Goal: Task Accomplishment & Management: Use online tool/utility

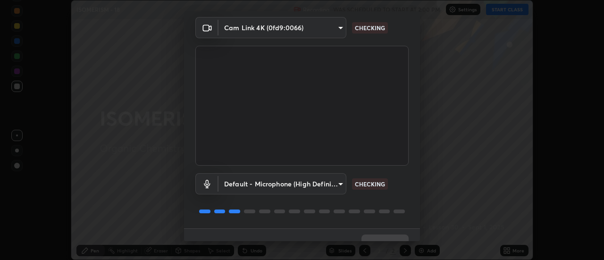
scroll to position [50, 0]
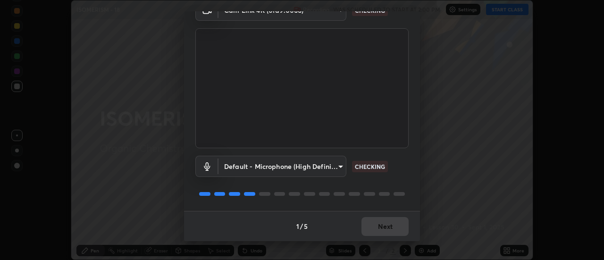
click at [426, 199] on div "Media settings Cam Link 4K (0fd9:0066) 5d610fcf9ef7b5d2c9ae87e71b5bde52ac67ac78…" at bounding box center [302, 130] width 604 height 260
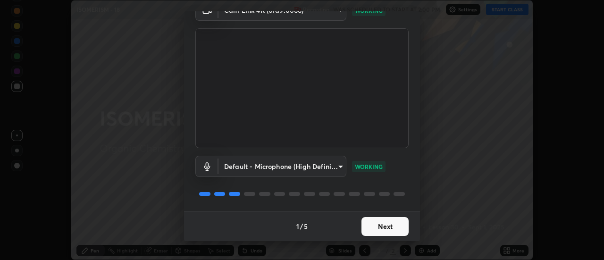
click at [386, 227] on button "Next" at bounding box center [385, 226] width 47 height 19
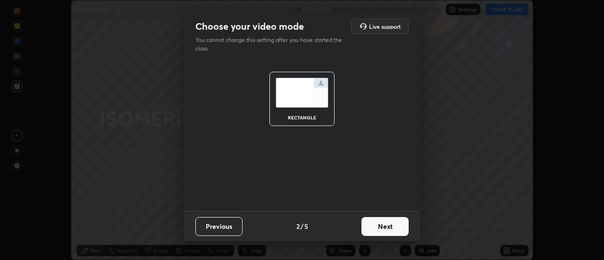
click at [390, 228] on button "Next" at bounding box center [385, 226] width 47 height 19
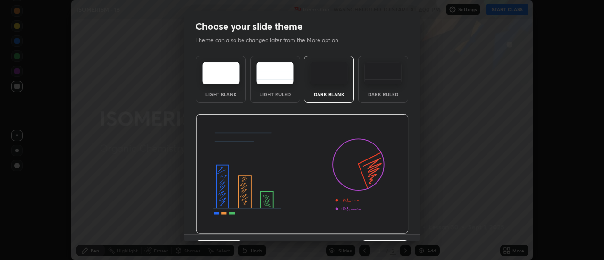
click at [400, 228] on img at bounding box center [302, 174] width 213 height 120
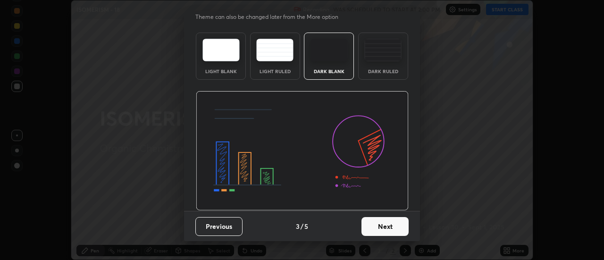
click at [391, 227] on button "Next" at bounding box center [385, 226] width 47 height 19
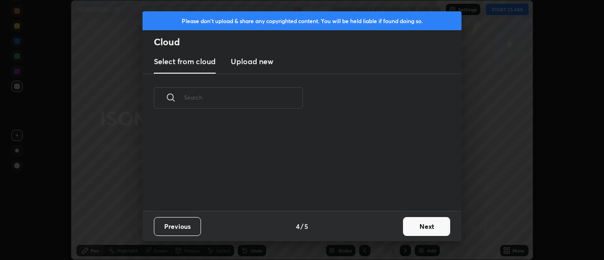
click at [414, 227] on button "Next" at bounding box center [426, 226] width 47 height 19
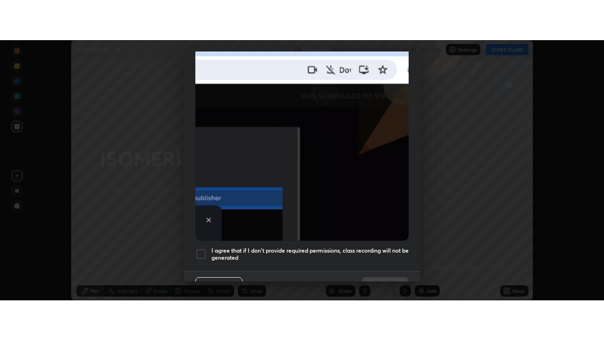
scroll to position [242, 0]
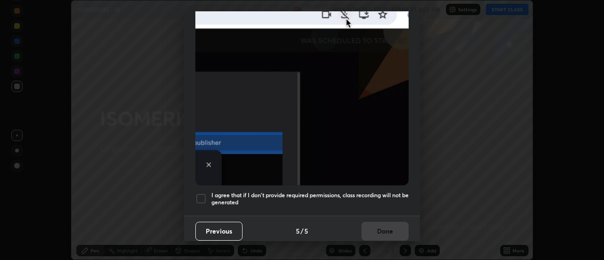
click at [199, 195] on div at bounding box center [200, 198] width 11 height 11
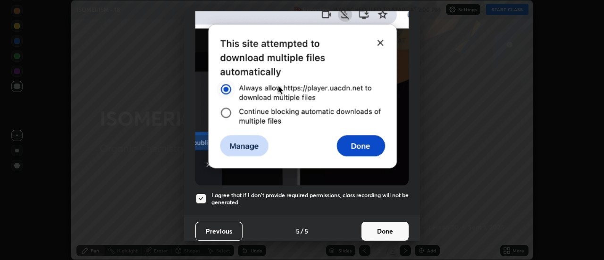
click at [380, 227] on button "Done" at bounding box center [385, 231] width 47 height 19
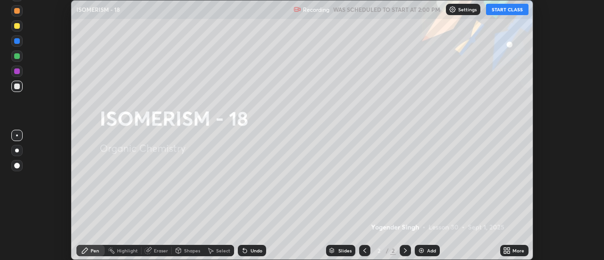
click at [503, 10] on button "START CLASS" at bounding box center [507, 9] width 42 height 11
click at [507, 248] on icon at bounding box center [507, 251] width 8 height 8
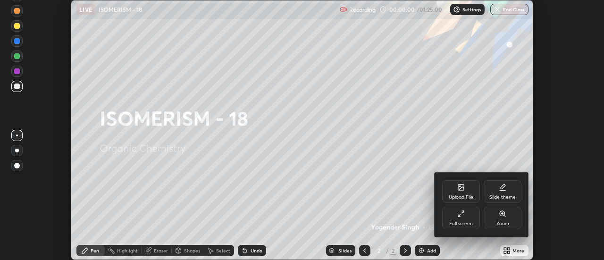
click at [504, 196] on div "Slide theme" at bounding box center [503, 197] width 26 height 5
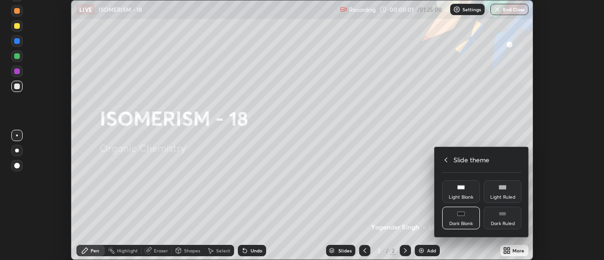
click at [507, 221] on div "Dark Ruled" at bounding box center [503, 223] width 24 height 5
click at [446, 160] on icon at bounding box center [446, 160] width 8 height 8
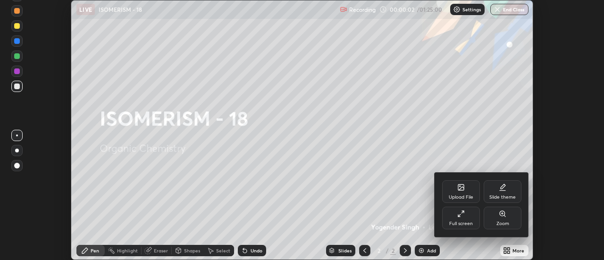
click at [458, 218] on div "Full screen" at bounding box center [461, 218] width 38 height 23
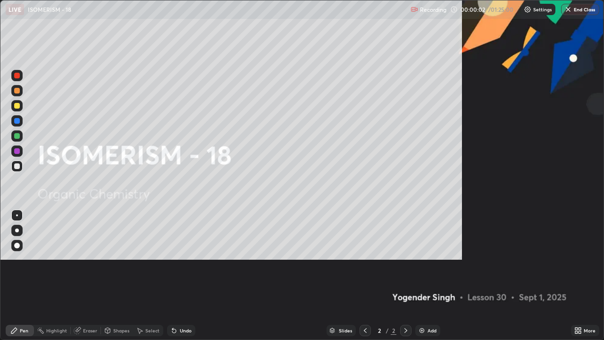
scroll to position [340, 604]
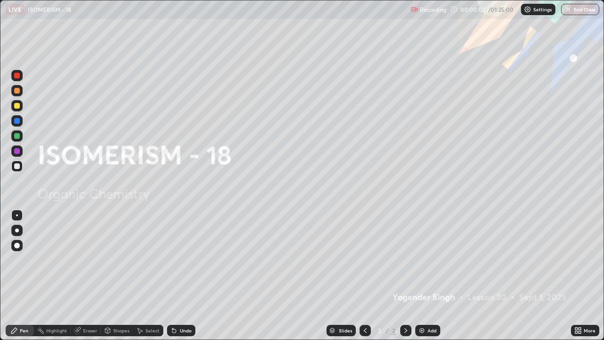
click at [427, 260] on div "Add" at bounding box center [427, 330] width 25 height 11
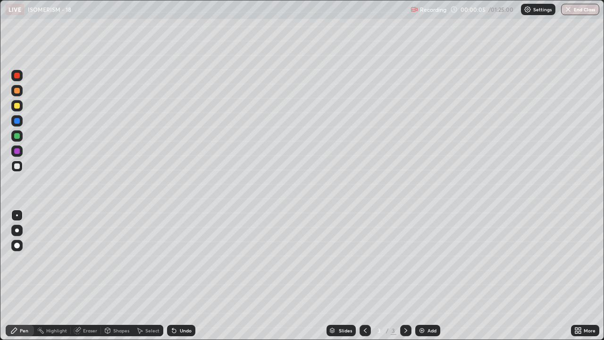
click at [16, 231] on div at bounding box center [17, 230] width 4 height 4
click at [19, 106] on div at bounding box center [17, 106] width 6 height 6
click at [12, 165] on div at bounding box center [16, 166] width 11 height 11
click at [89, 260] on div "Eraser" at bounding box center [90, 330] width 14 height 5
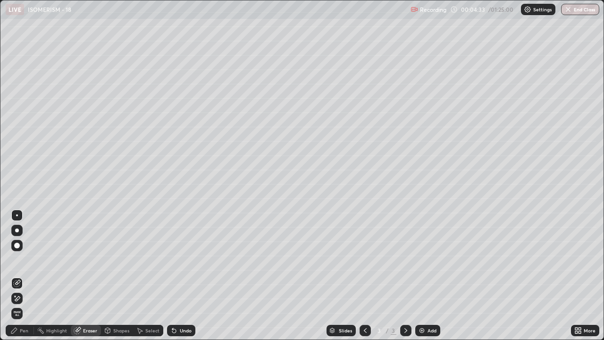
click at [16, 260] on div "Pen" at bounding box center [20, 330] width 28 height 11
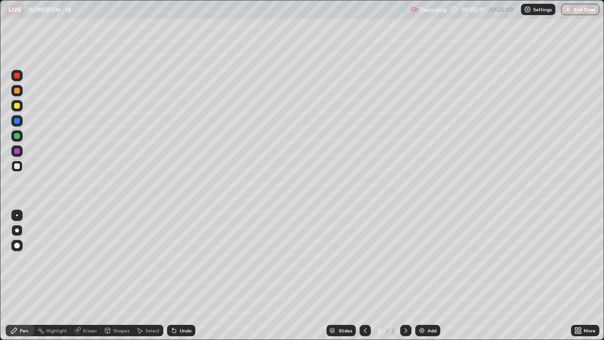
click at [15, 138] on div at bounding box center [17, 136] width 6 height 6
click at [16, 106] on div at bounding box center [17, 106] width 6 height 6
click at [421, 260] on img at bounding box center [422, 331] width 8 height 8
click at [16, 166] on div at bounding box center [17, 166] width 6 height 6
click at [17, 135] on div at bounding box center [17, 136] width 6 height 6
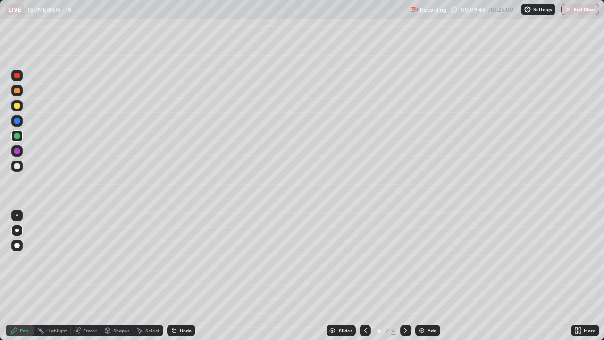
click at [15, 167] on div at bounding box center [17, 166] width 6 height 6
click at [16, 150] on div at bounding box center [17, 151] width 6 height 6
click at [17, 121] on div at bounding box center [17, 121] width 6 height 6
click at [19, 166] on div at bounding box center [17, 166] width 6 height 6
click at [17, 152] on div at bounding box center [17, 151] width 6 height 6
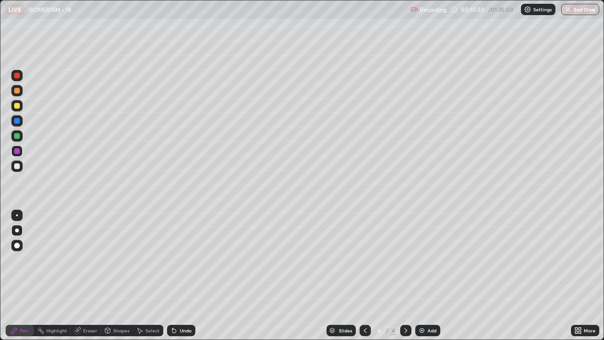
click at [17, 136] on div at bounding box center [17, 136] width 6 height 6
click at [19, 165] on div at bounding box center [17, 166] width 6 height 6
click at [173, 260] on icon at bounding box center [174, 331] width 4 height 4
click at [176, 260] on icon at bounding box center [174, 331] width 8 height 8
click at [172, 260] on icon at bounding box center [172, 328] width 1 height 1
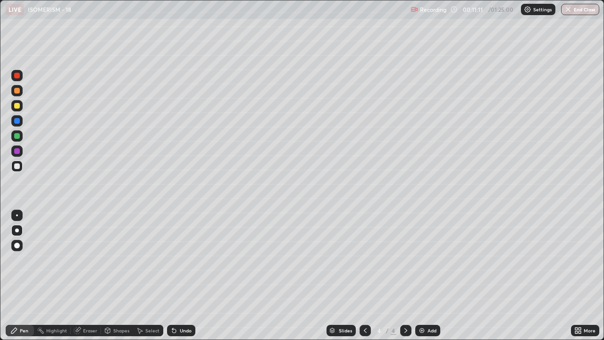
click at [83, 260] on div "Eraser" at bounding box center [90, 330] width 14 height 5
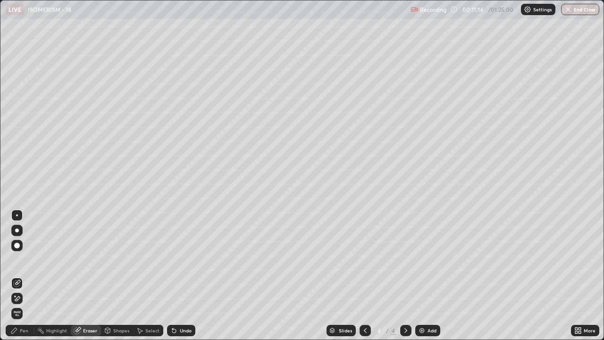
click at [15, 260] on icon at bounding box center [14, 331] width 6 height 6
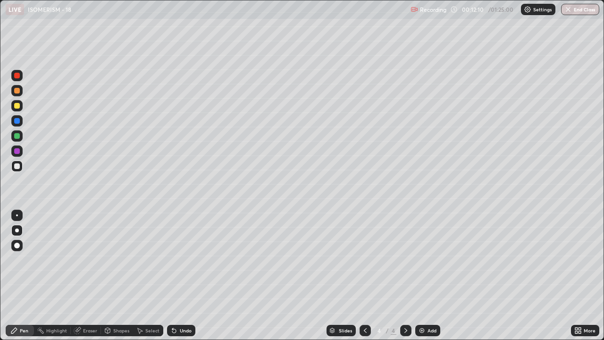
click at [17, 137] on div at bounding box center [17, 136] width 6 height 6
click at [14, 170] on div at bounding box center [16, 166] width 11 height 11
click at [17, 137] on div at bounding box center [17, 136] width 6 height 6
click at [18, 168] on div at bounding box center [17, 166] width 6 height 6
click at [184, 260] on div "Undo" at bounding box center [186, 330] width 12 height 5
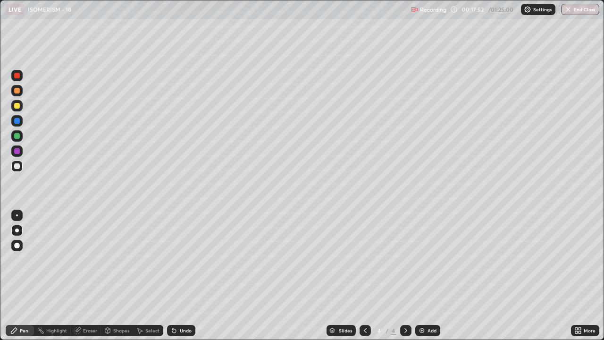
click at [184, 260] on div "Undo" at bounding box center [186, 330] width 12 height 5
click at [180, 260] on div "Undo" at bounding box center [186, 330] width 12 height 5
click at [172, 260] on icon at bounding box center [172, 328] width 1 height 1
click at [171, 260] on icon at bounding box center [174, 331] width 8 height 8
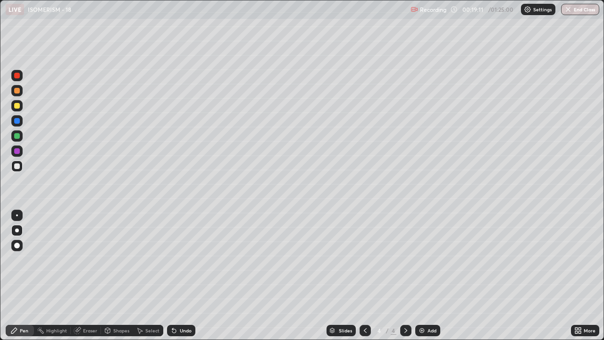
click at [18, 92] on div at bounding box center [17, 91] width 6 height 6
click at [421, 260] on img at bounding box center [422, 331] width 8 height 8
click at [17, 167] on div at bounding box center [17, 166] width 6 height 6
click at [16, 136] on div at bounding box center [17, 136] width 6 height 6
click at [17, 167] on div at bounding box center [17, 166] width 6 height 6
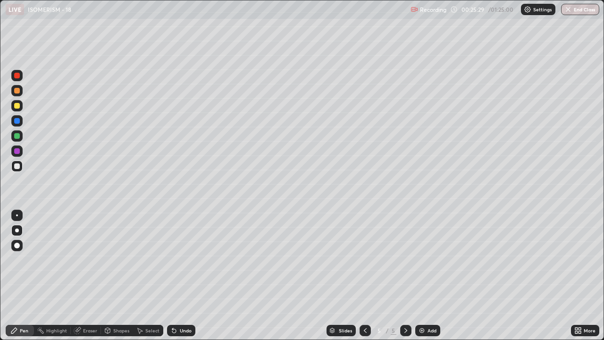
click at [17, 167] on div at bounding box center [17, 166] width 6 height 6
click at [17, 107] on div at bounding box center [17, 106] width 6 height 6
click at [17, 123] on div at bounding box center [17, 121] width 6 height 6
click at [15, 166] on div at bounding box center [17, 166] width 6 height 6
click at [16, 106] on div at bounding box center [17, 106] width 6 height 6
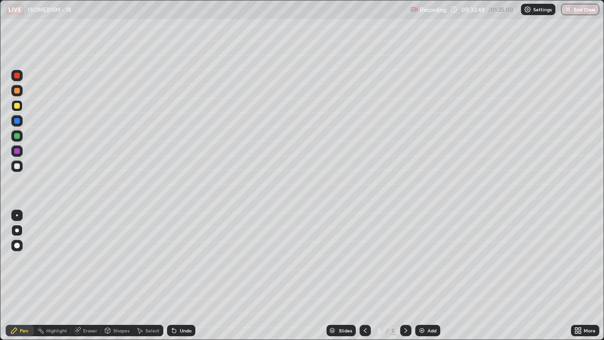
click at [422, 260] on img at bounding box center [422, 331] width 8 height 8
click at [18, 168] on div at bounding box center [17, 166] width 6 height 6
click at [16, 136] on div at bounding box center [17, 136] width 6 height 6
click at [15, 168] on div at bounding box center [17, 166] width 6 height 6
click at [180, 260] on div "Undo" at bounding box center [186, 330] width 12 height 5
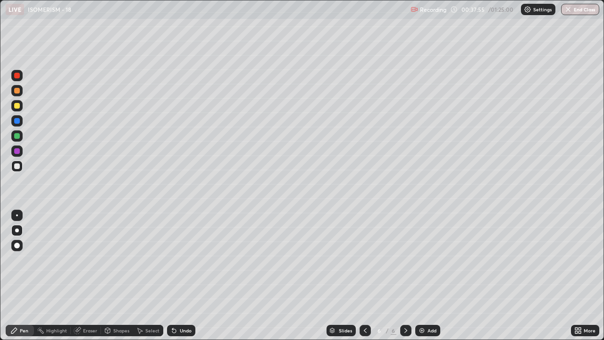
click at [21, 108] on div at bounding box center [16, 105] width 11 height 11
click at [16, 76] on div at bounding box center [17, 76] width 6 height 6
click at [17, 151] on div at bounding box center [17, 151] width 6 height 6
click at [16, 106] on div at bounding box center [17, 106] width 6 height 6
click at [19, 91] on div at bounding box center [17, 91] width 6 height 6
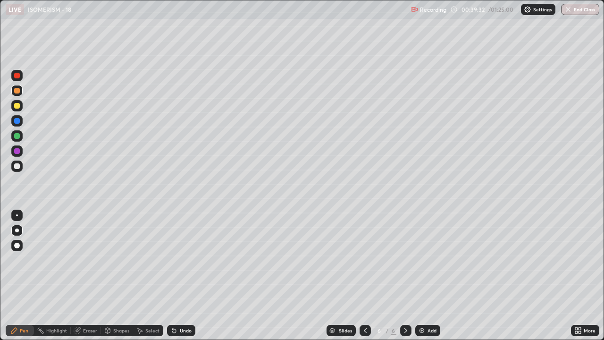
click at [175, 260] on icon at bounding box center [174, 331] width 8 height 8
click at [173, 260] on icon at bounding box center [174, 331] width 4 height 4
click at [173, 260] on icon at bounding box center [174, 331] width 8 height 8
click at [174, 260] on icon at bounding box center [174, 331] width 8 height 8
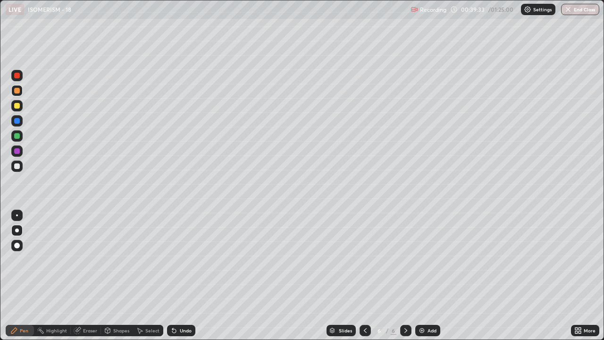
click at [173, 260] on div "Undo" at bounding box center [181, 330] width 28 height 11
click at [172, 260] on div "Undo" at bounding box center [181, 330] width 28 height 11
click at [172, 260] on icon at bounding box center [174, 331] width 4 height 4
click at [170, 260] on div "Undo" at bounding box center [181, 330] width 28 height 11
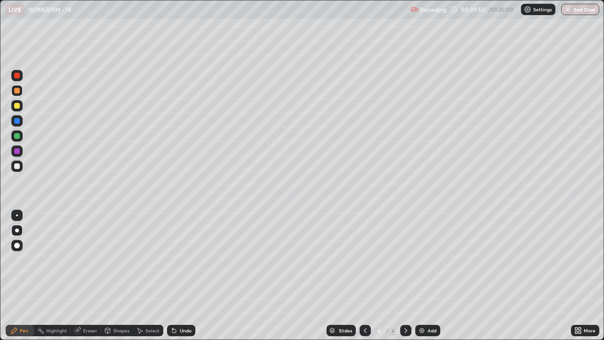
click at [17, 76] on div at bounding box center [17, 76] width 6 height 6
click at [18, 165] on div at bounding box center [17, 166] width 6 height 6
click at [172, 260] on icon at bounding box center [172, 328] width 1 height 1
click at [172, 260] on icon at bounding box center [174, 331] width 4 height 4
click at [174, 260] on icon at bounding box center [174, 331] width 4 height 4
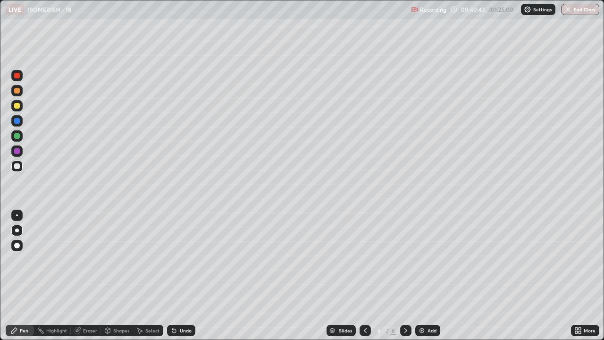
click at [175, 260] on icon at bounding box center [174, 331] width 4 height 4
click at [172, 260] on icon at bounding box center [172, 328] width 1 height 1
click at [177, 260] on div "Undo" at bounding box center [181, 330] width 28 height 11
click at [176, 260] on div "Undo" at bounding box center [181, 330] width 28 height 11
click at [16, 138] on div at bounding box center [17, 136] width 6 height 6
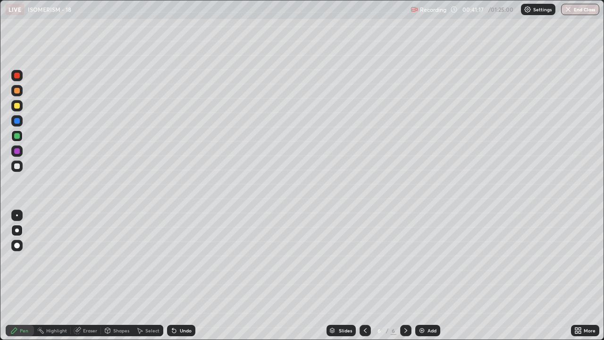
click at [18, 105] on div at bounding box center [17, 106] width 6 height 6
click at [17, 151] on div at bounding box center [17, 151] width 6 height 6
click at [18, 106] on div at bounding box center [17, 106] width 6 height 6
click at [18, 92] on div at bounding box center [17, 91] width 6 height 6
click at [17, 119] on div at bounding box center [17, 121] width 6 height 6
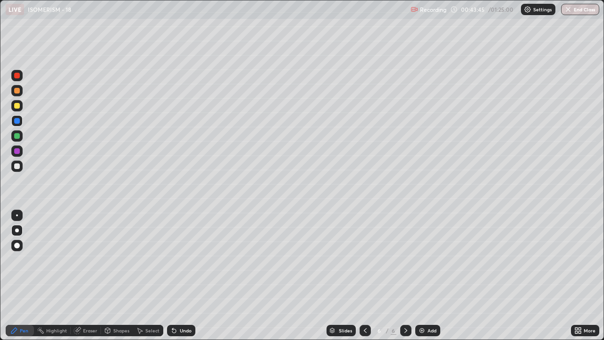
click at [14, 107] on div at bounding box center [17, 106] width 6 height 6
click at [17, 95] on div at bounding box center [16, 90] width 11 height 11
click at [18, 80] on div at bounding box center [16, 75] width 11 height 11
click at [172, 260] on icon at bounding box center [172, 328] width 1 height 1
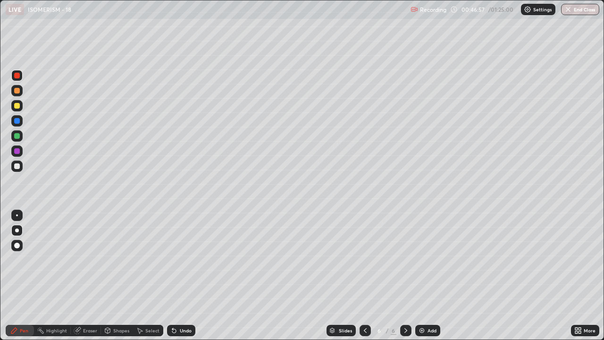
click at [13, 106] on div at bounding box center [16, 105] width 11 height 11
click at [180, 260] on div "Undo" at bounding box center [186, 330] width 12 height 5
click at [183, 260] on div "Undo" at bounding box center [186, 330] width 12 height 5
click at [21, 169] on div at bounding box center [16, 166] width 11 height 11
click at [17, 124] on div at bounding box center [16, 120] width 11 height 11
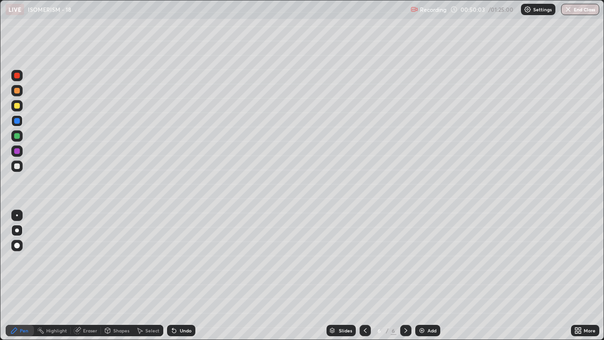
click at [15, 137] on div at bounding box center [17, 136] width 6 height 6
click at [17, 152] on div at bounding box center [17, 151] width 6 height 6
click at [16, 105] on div at bounding box center [17, 106] width 6 height 6
click at [12, 169] on div at bounding box center [16, 166] width 11 height 11
click at [17, 167] on div at bounding box center [17, 166] width 6 height 6
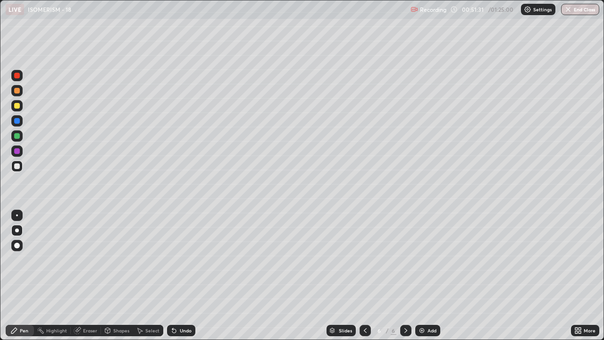
click at [174, 260] on icon at bounding box center [174, 331] width 4 height 4
click at [178, 260] on div "Undo" at bounding box center [181, 330] width 28 height 11
click at [181, 260] on div "Undo" at bounding box center [186, 330] width 12 height 5
click at [184, 260] on div "Undo" at bounding box center [181, 330] width 28 height 11
click at [188, 260] on div "Undo" at bounding box center [181, 330] width 28 height 11
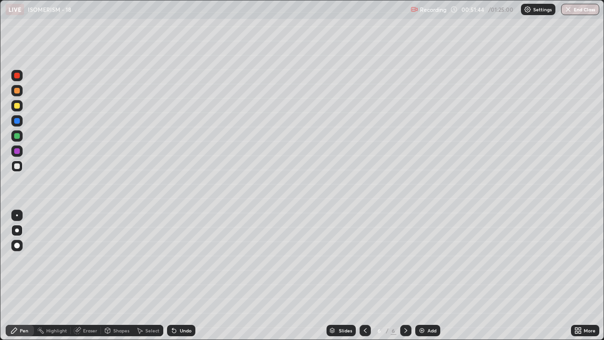
click at [190, 260] on div "Undo" at bounding box center [186, 330] width 12 height 5
click at [15, 169] on div at bounding box center [16, 166] width 11 height 11
click at [17, 110] on div at bounding box center [16, 105] width 11 height 11
click at [17, 108] on div at bounding box center [17, 106] width 6 height 6
click at [18, 137] on div at bounding box center [17, 136] width 6 height 6
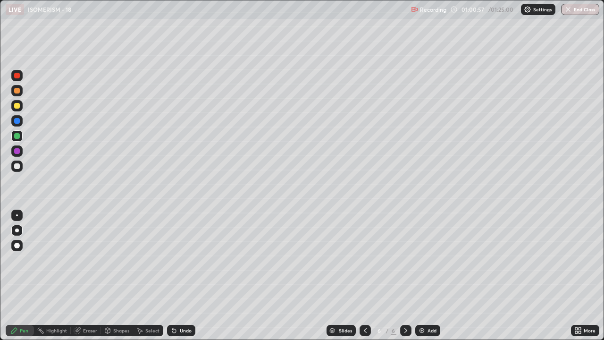
click at [113, 260] on div "Shapes" at bounding box center [121, 330] width 16 height 5
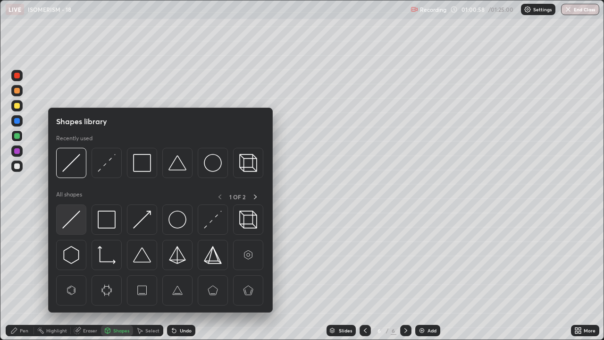
click at [68, 222] on img at bounding box center [71, 220] width 18 height 18
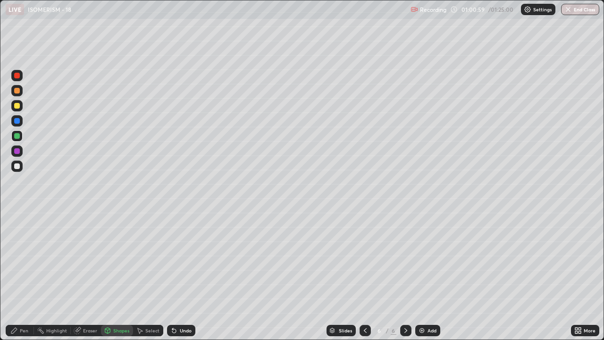
click at [17, 167] on div at bounding box center [17, 166] width 6 height 6
click at [17, 105] on div at bounding box center [17, 106] width 6 height 6
click at [18, 170] on div at bounding box center [16, 166] width 11 height 11
click at [23, 260] on div "Pen" at bounding box center [24, 330] width 8 height 5
click at [60, 260] on div "Highlight" at bounding box center [56, 330] width 21 height 5
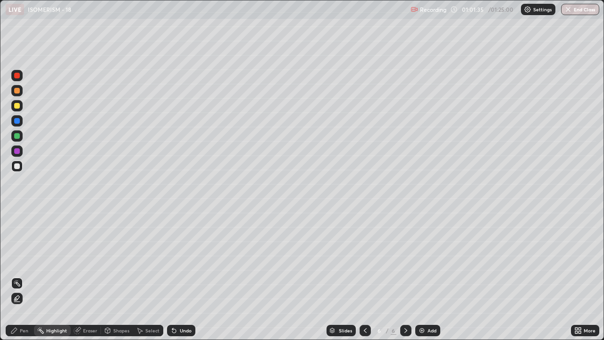
click at [176, 260] on div "Undo" at bounding box center [181, 330] width 28 height 11
click at [17, 76] on div at bounding box center [17, 76] width 6 height 6
click at [421, 260] on img at bounding box center [422, 331] width 8 height 8
click at [19, 169] on div at bounding box center [17, 166] width 6 height 6
click at [19, 260] on div "Pen" at bounding box center [20, 330] width 28 height 11
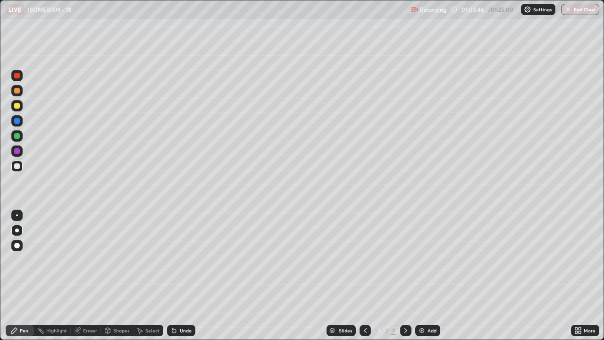
click at [364, 260] on icon at bounding box center [366, 331] width 8 height 8
click at [51, 260] on div "Highlight" at bounding box center [56, 330] width 21 height 5
click at [23, 260] on div "Pen" at bounding box center [24, 330] width 8 height 5
click at [18, 149] on div at bounding box center [17, 151] width 6 height 6
click at [60, 260] on div "Highlight" at bounding box center [56, 330] width 21 height 5
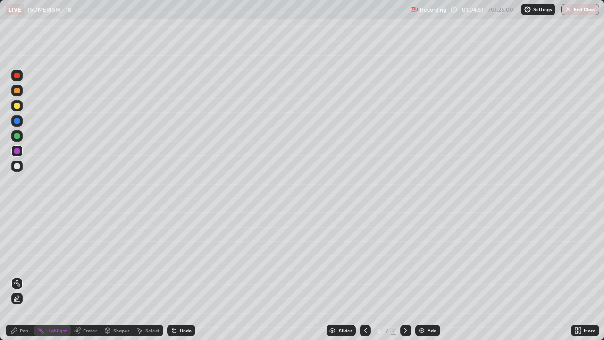
click at [405, 260] on icon at bounding box center [406, 331] width 8 height 8
click at [17, 166] on div at bounding box center [17, 166] width 6 height 6
click at [17, 152] on div at bounding box center [17, 151] width 6 height 6
click at [11, 260] on icon at bounding box center [14, 331] width 8 height 8
click at [18, 135] on div at bounding box center [17, 136] width 6 height 6
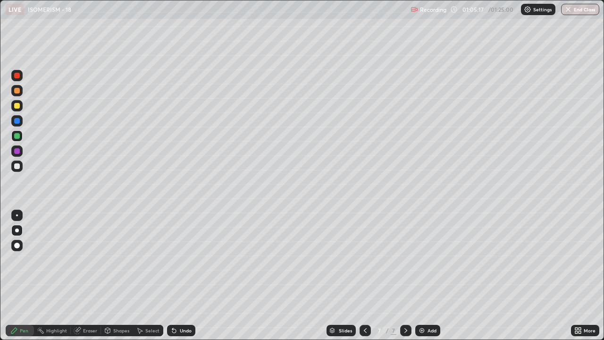
click at [17, 167] on div at bounding box center [17, 166] width 6 height 6
click at [364, 260] on icon at bounding box center [366, 331] width 8 height 8
click at [88, 260] on div "Eraser" at bounding box center [90, 330] width 14 height 5
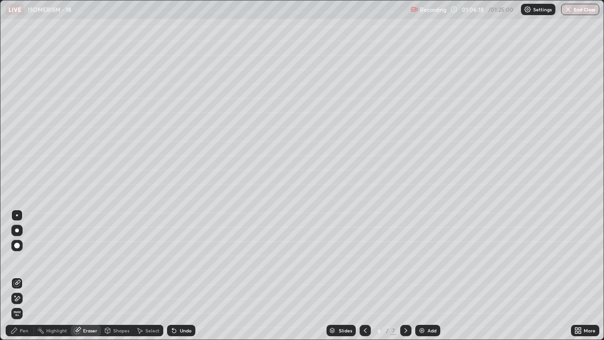
click at [19, 260] on div "Pen" at bounding box center [20, 330] width 28 height 11
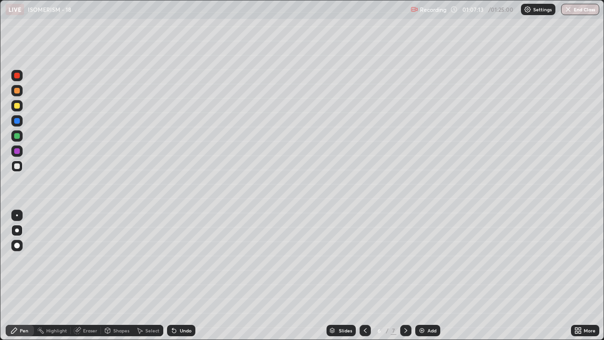
click at [85, 260] on div "Eraser" at bounding box center [86, 330] width 30 height 11
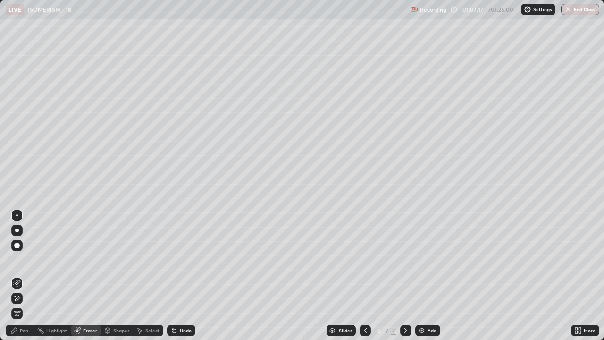
click at [19, 260] on div "Pen" at bounding box center [20, 330] width 28 height 11
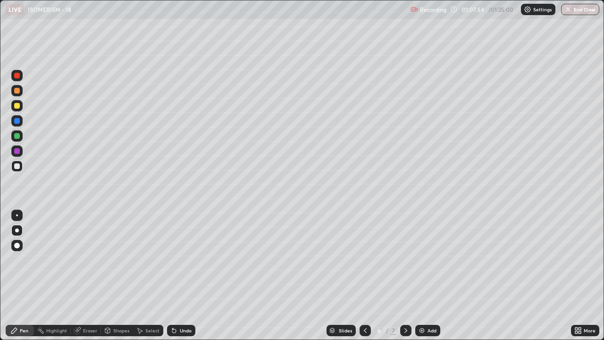
click at [16, 152] on div at bounding box center [17, 151] width 6 height 6
click at [15, 108] on div at bounding box center [17, 106] width 6 height 6
click at [51, 260] on div "Highlight" at bounding box center [56, 330] width 21 height 5
click at [18, 149] on div at bounding box center [17, 151] width 6 height 6
click at [16, 260] on icon at bounding box center [14, 331] width 8 height 8
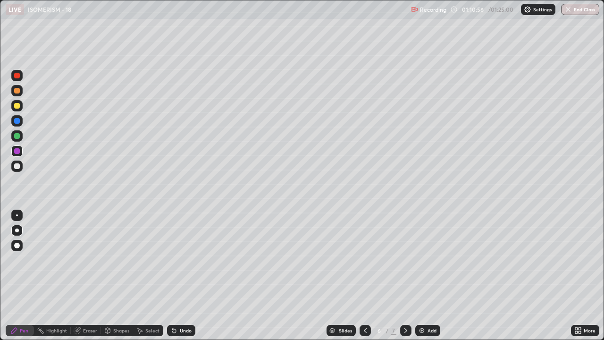
click at [423, 260] on img at bounding box center [422, 331] width 8 height 8
click at [19, 165] on div at bounding box center [17, 166] width 6 height 6
click at [16, 106] on div at bounding box center [17, 106] width 6 height 6
click at [17, 76] on div at bounding box center [17, 76] width 6 height 6
click at [18, 107] on div at bounding box center [17, 106] width 6 height 6
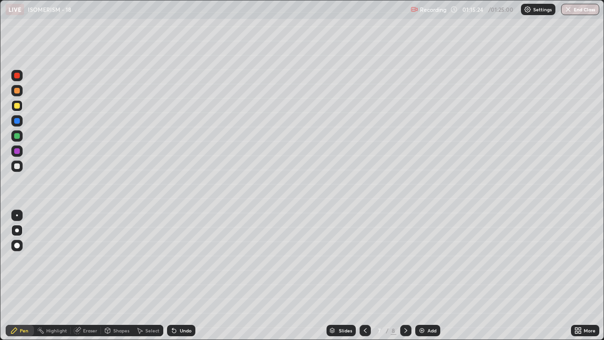
click at [16, 105] on div at bounding box center [17, 106] width 6 height 6
click at [13, 151] on div at bounding box center [16, 150] width 11 height 11
click at [17, 167] on div at bounding box center [17, 166] width 6 height 6
click at [175, 260] on icon at bounding box center [174, 331] width 8 height 8
click at [17, 108] on div at bounding box center [17, 106] width 6 height 6
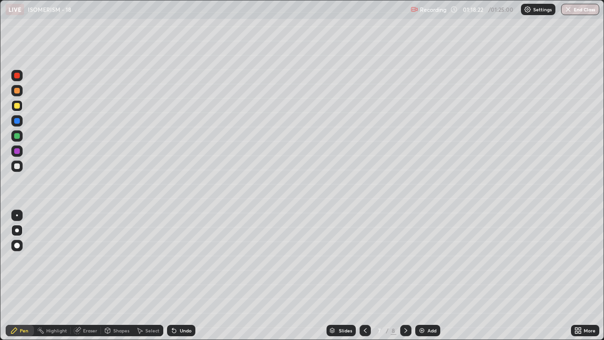
click at [12, 122] on div at bounding box center [16, 120] width 11 height 11
click at [78, 260] on icon at bounding box center [78, 329] width 5 height 5
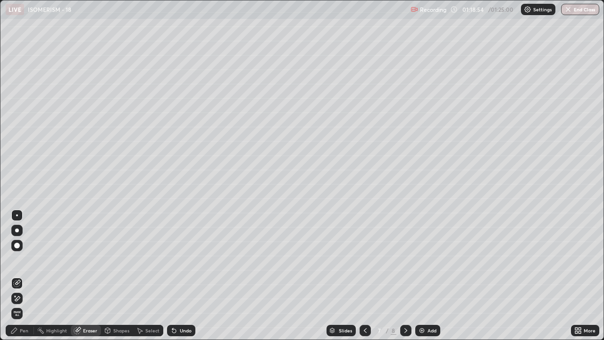
click at [14, 260] on icon at bounding box center [14, 331] width 8 height 8
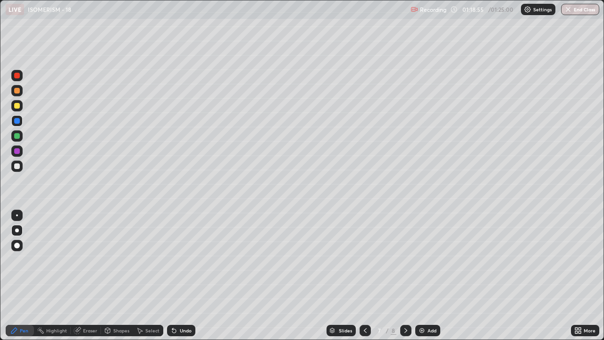
click at [17, 168] on div at bounding box center [17, 166] width 6 height 6
click at [17, 107] on div at bounding box center [17, 106] width 6 height 6
click at [19, 167] on div at bounding box center [17, 166] width 6 height 6
click at [17, 151] on div at bounding box center [17, 151] width 6 height 6
click at [17, 137] on div at bounding box center [17, 136] width 6 height 6
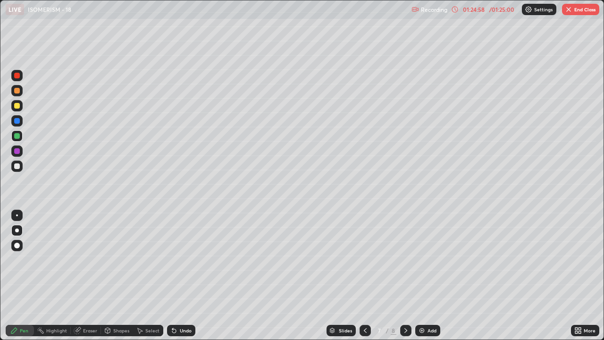
click at [16, 169] on div at bounding box center [17, 166] width 6 height 6
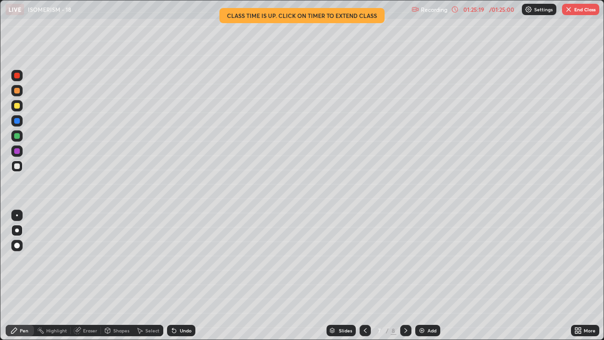
click at [16, 122] on div at bounding box center [17, 121] width 6 height 6
click at [570, 15] on button "End Class" at bounding box center [580, 9] width 37 height 11
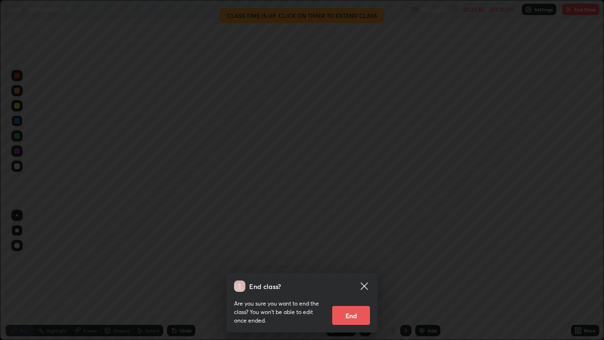
click at [353, 260] on button "End" at bounding box center [351, 315] width 38 height 19
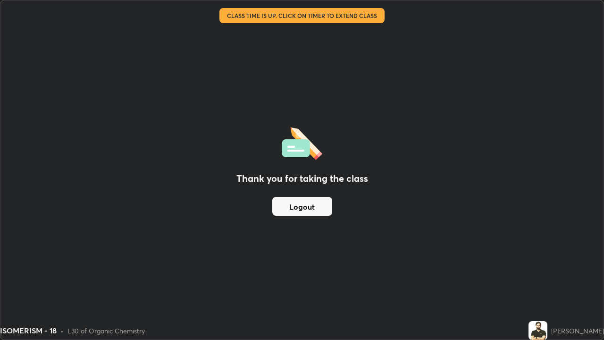
click at [316, 208] on button "Logout" at bounding box center [302, 206] width 60 height 19
click at [318, 206] on button "Logout" at bounding box center [302, 206] width 60 height 19
